Goal: Task Accomplishment & Management: Manage account settings

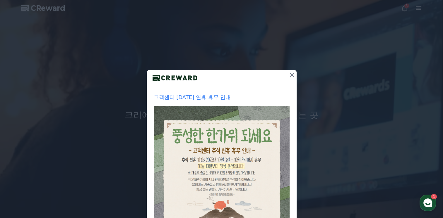
click at [288, 78] on icon at bounding box center [291, 74] width 7 height 7
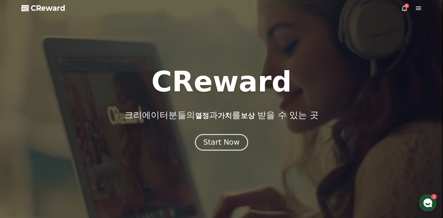
click at [230, 136] on button "Start Now" at bounding box center [221, 142] width 53 height 17
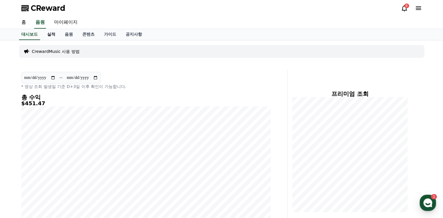
click at [54, 32] on link "실적" at bounding box center [51, 34] width 18 height 11
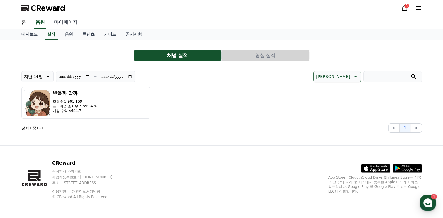
click at [71, 23] on link "마이페이지" at bounding box center [65, 22] width 33 height 12
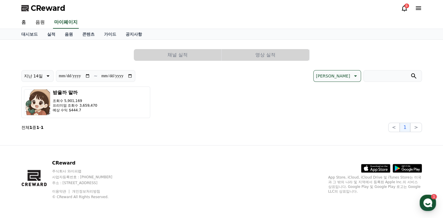
select select "**********"
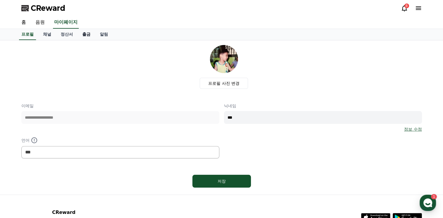
click at [88, 35] on link "출금" at bounding box center [87, 34] width 18 height 11
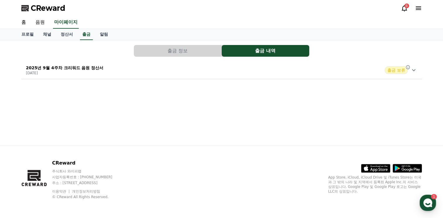
click at [393, 72] on span "출금 보류" at bounding box center [396, 70] width 23 height 8
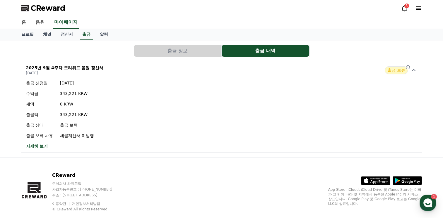
click at [41, 145] on link "자세히 보기" at bounding box center [60, 146] width 68 height 6
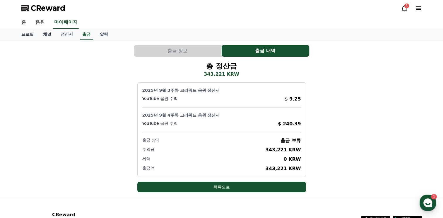
click at [164, 53] on button "출금 정보" at bounding box center [178, 51] width 88 height 12
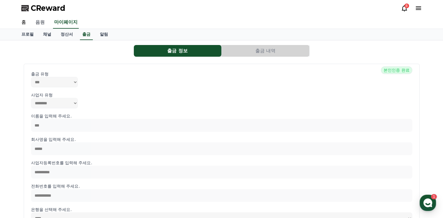
click at [43, 24] on link "음원" at bounding box center [40, 22] width 19 height 12
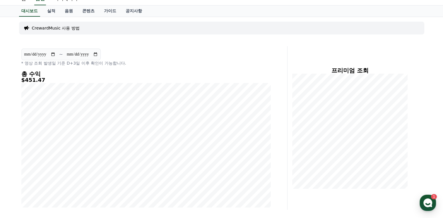
scroll to position [59, 0]
